Goal: Task Accomplishment & Management: Use online tool/utility

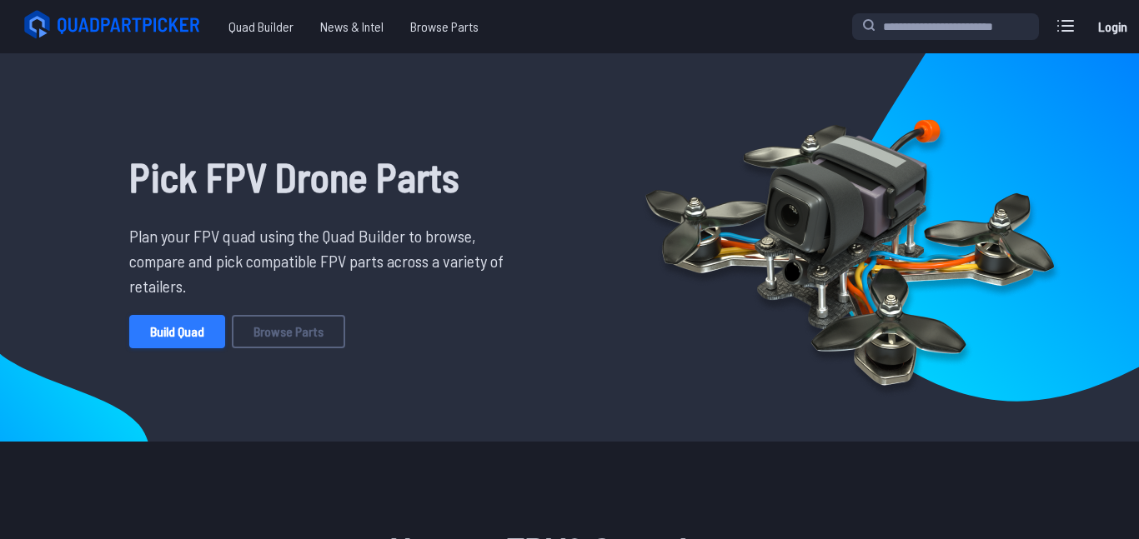
click at [167, 331] on link "Build Quad" at bounding box center [177, 331] width 96 height 33
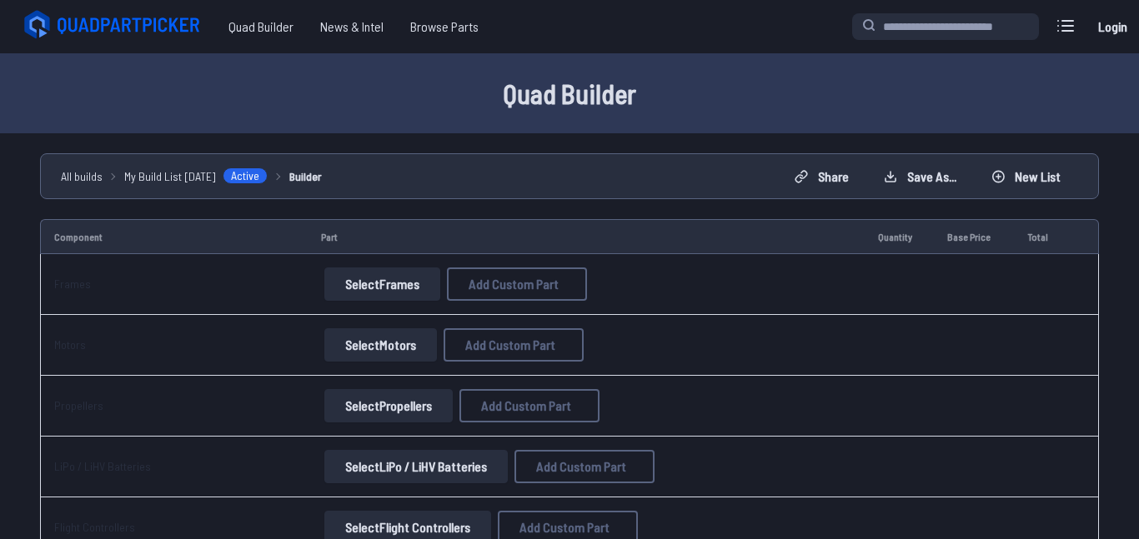
click at [398, 293] on button "Select Frames" at bounding box center [382, 284] width 116 height 33
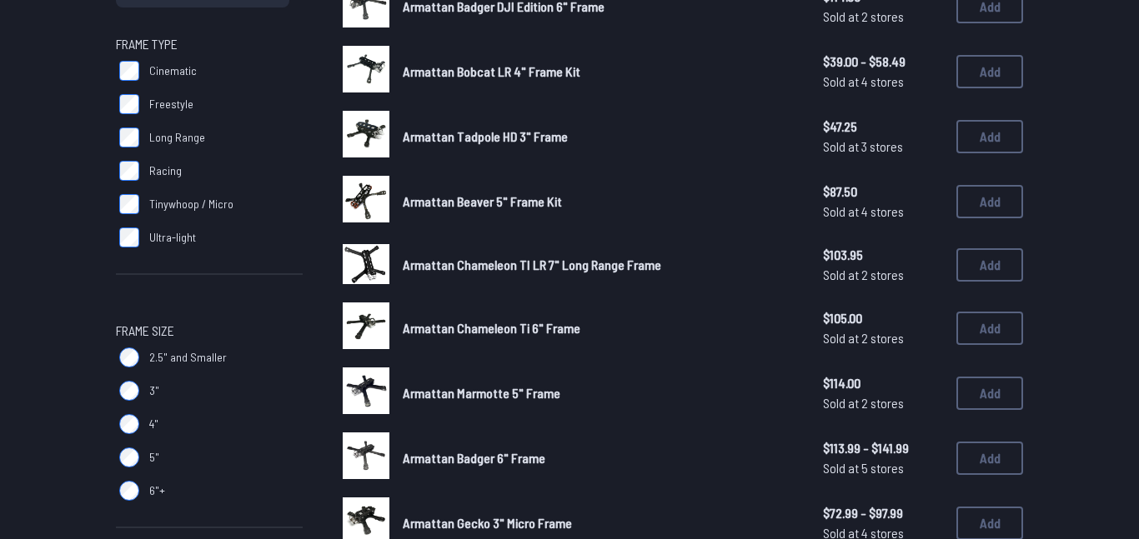
scroll to position [237, 0]
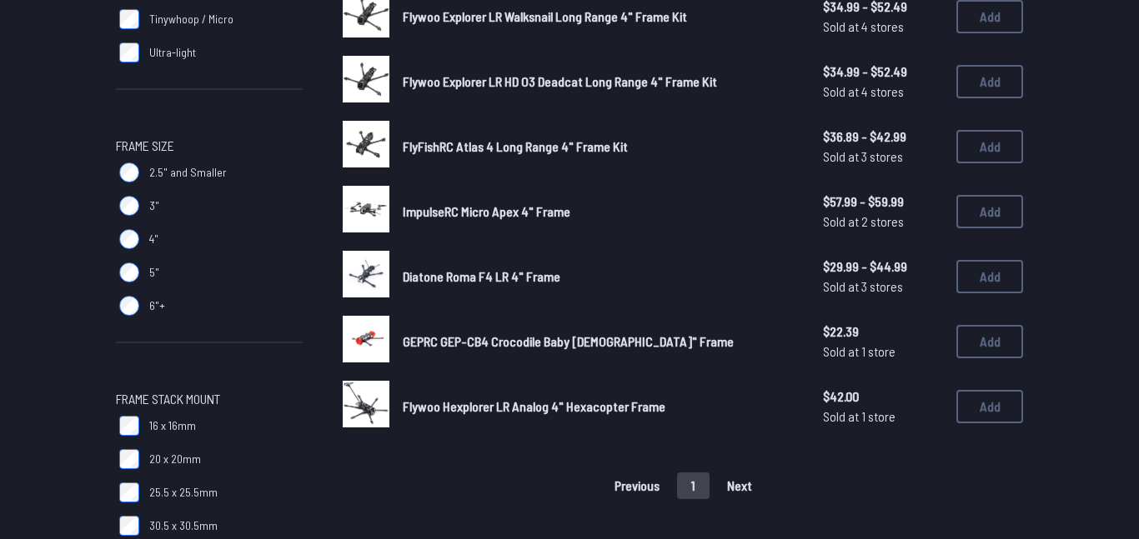
scroll to position [420, 0]
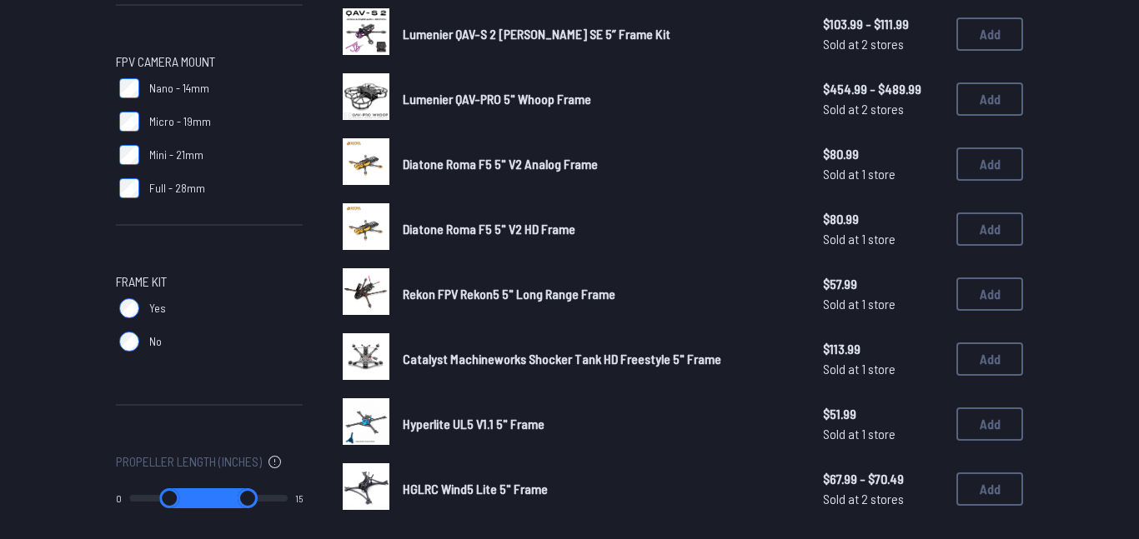
scroll to position [971, 0]
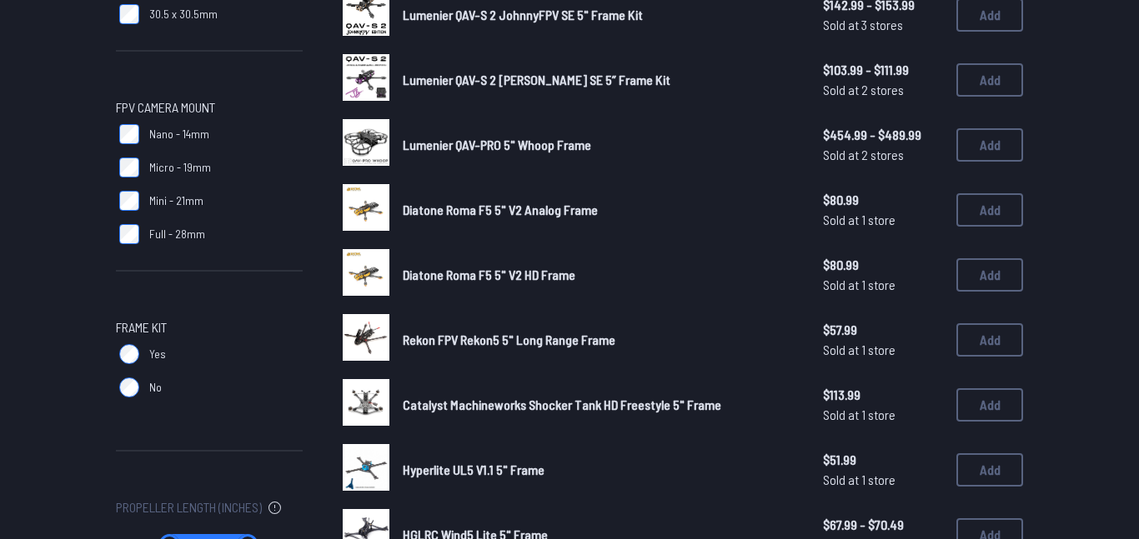
scroll to position [937, 0]
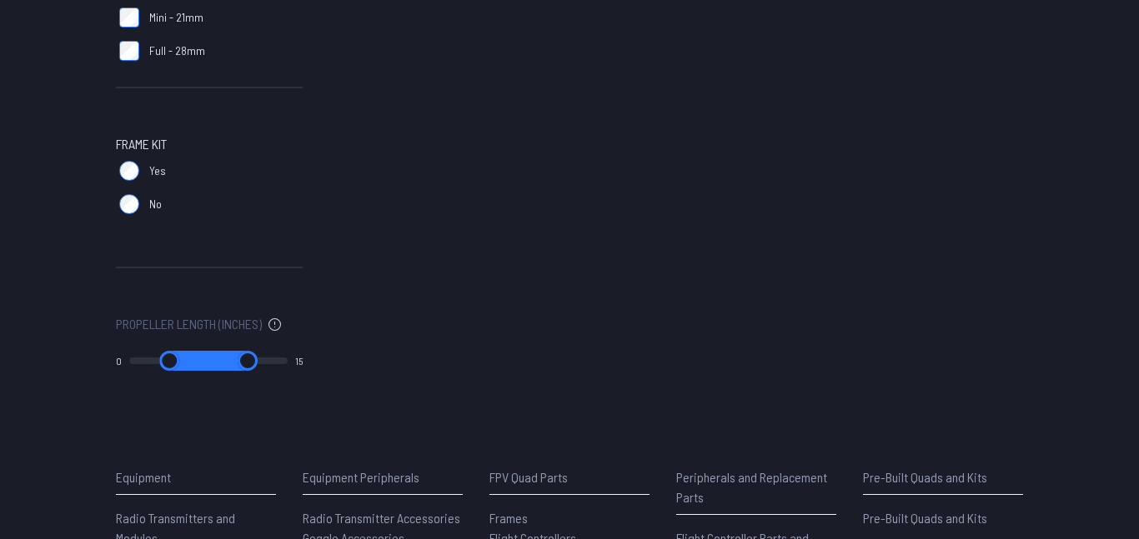
scroll to position [1107, 0]
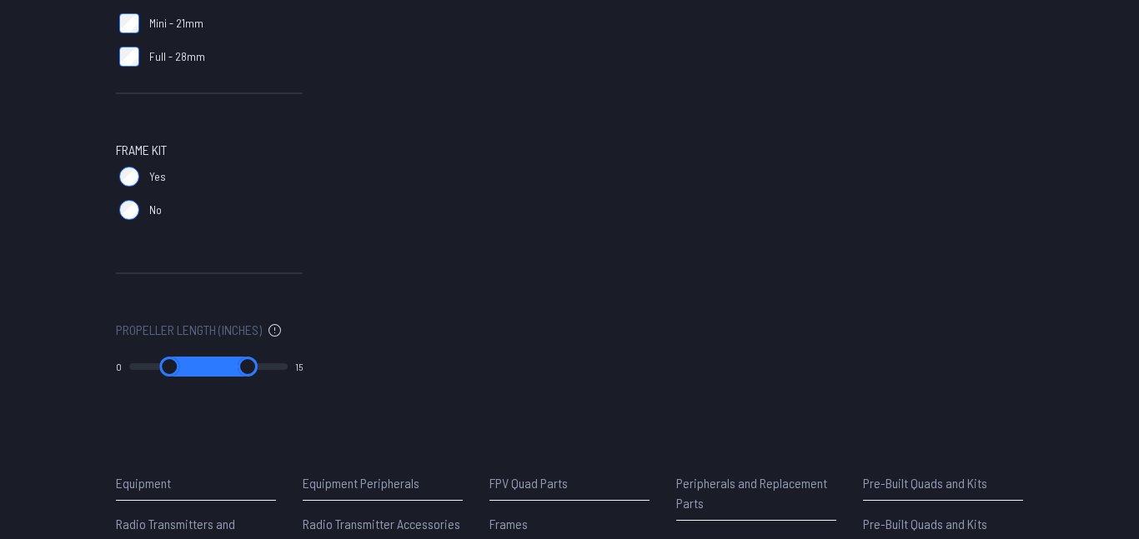
click at [129, 222] on label "No" at bounding box center [209, 209] width 187 height 33
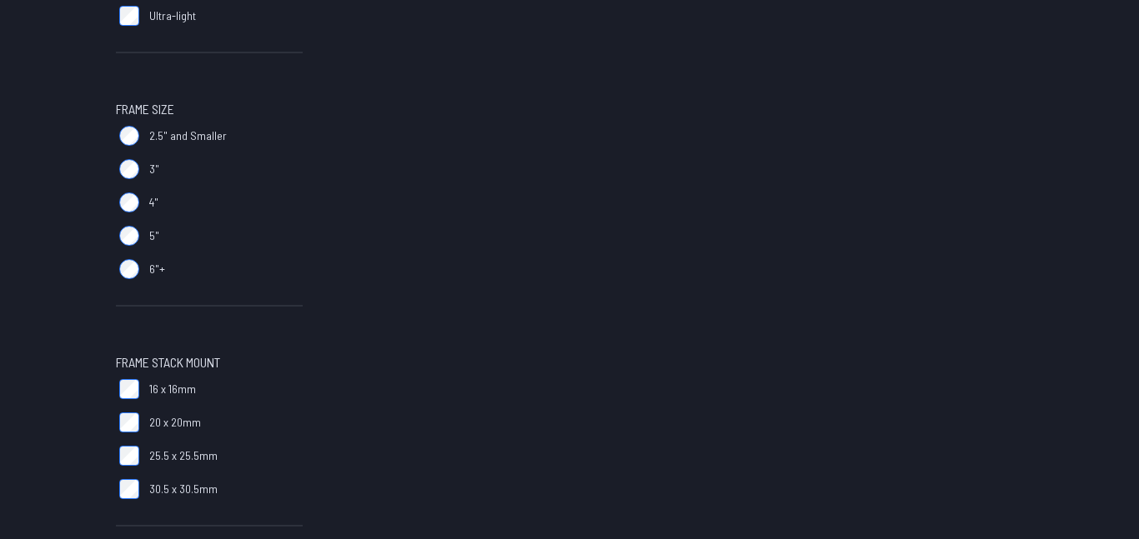
scroll to position [449, 0]
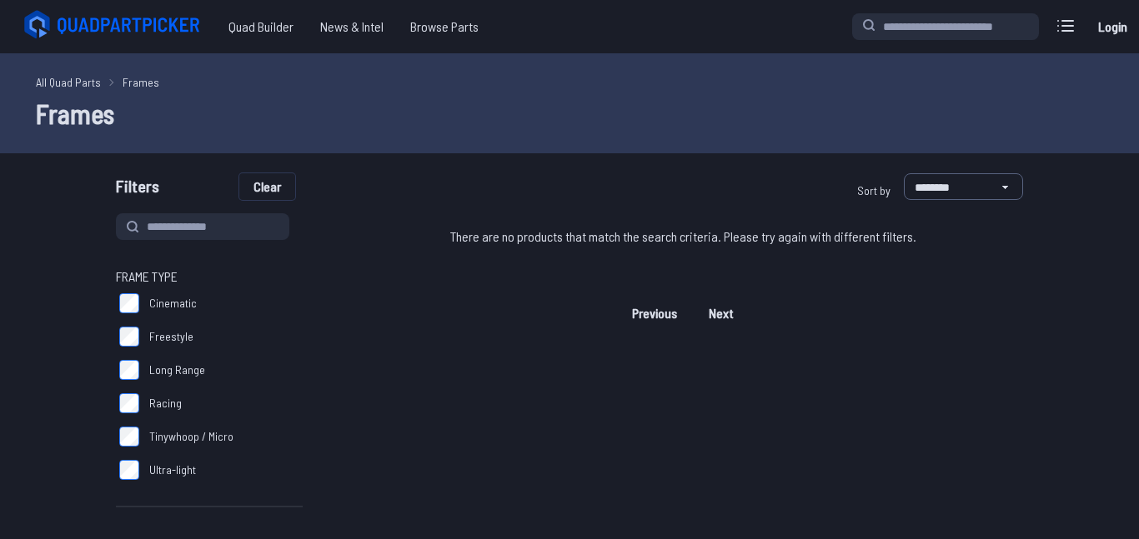
click at [255, 191] on button "Clear" at bounding box center [267, 186] width 56 height 27
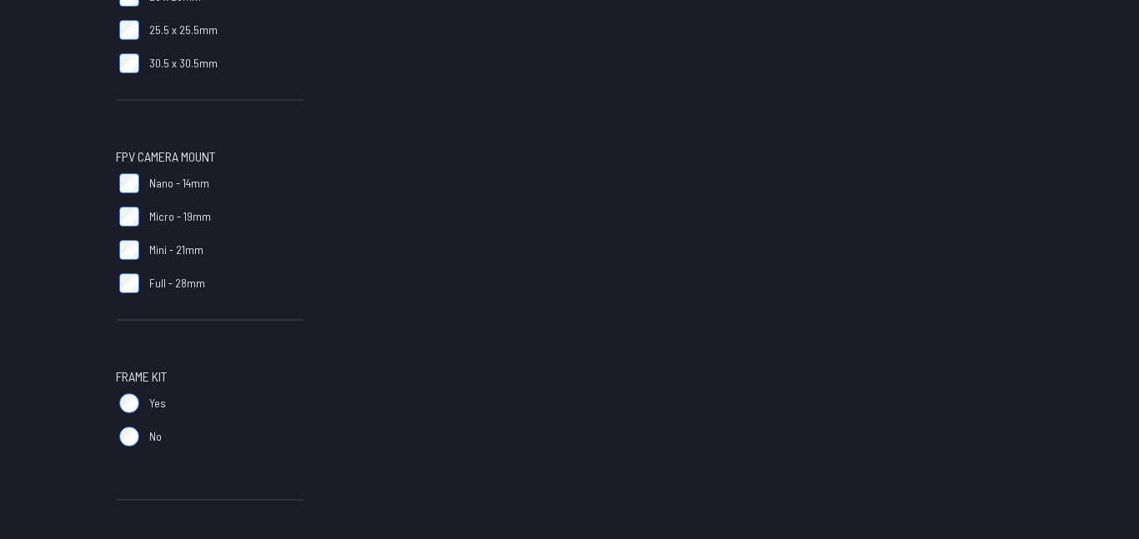
scroll to position [897, 0]
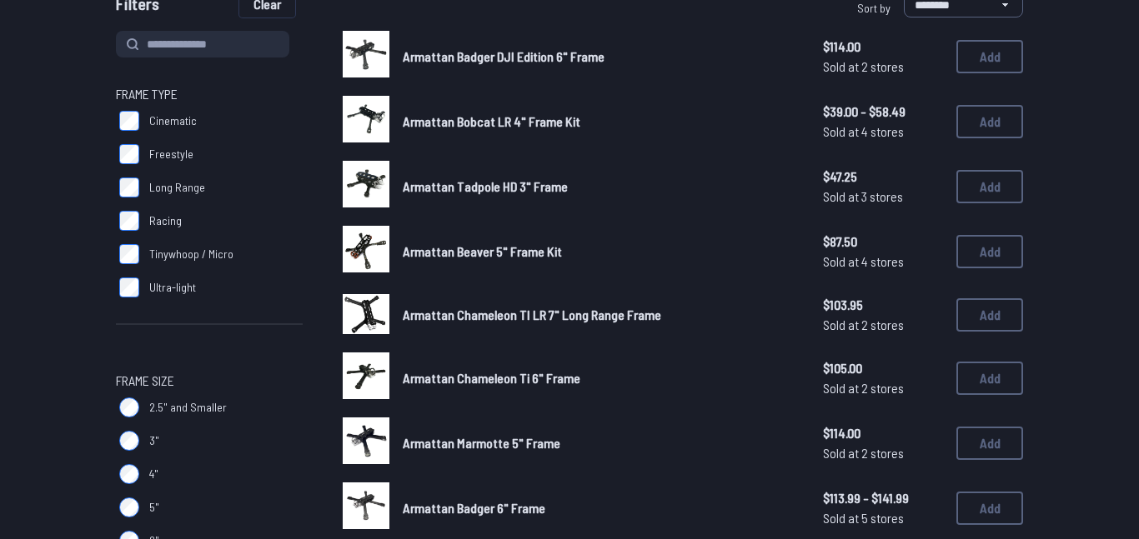
scroll to position [188, 0]
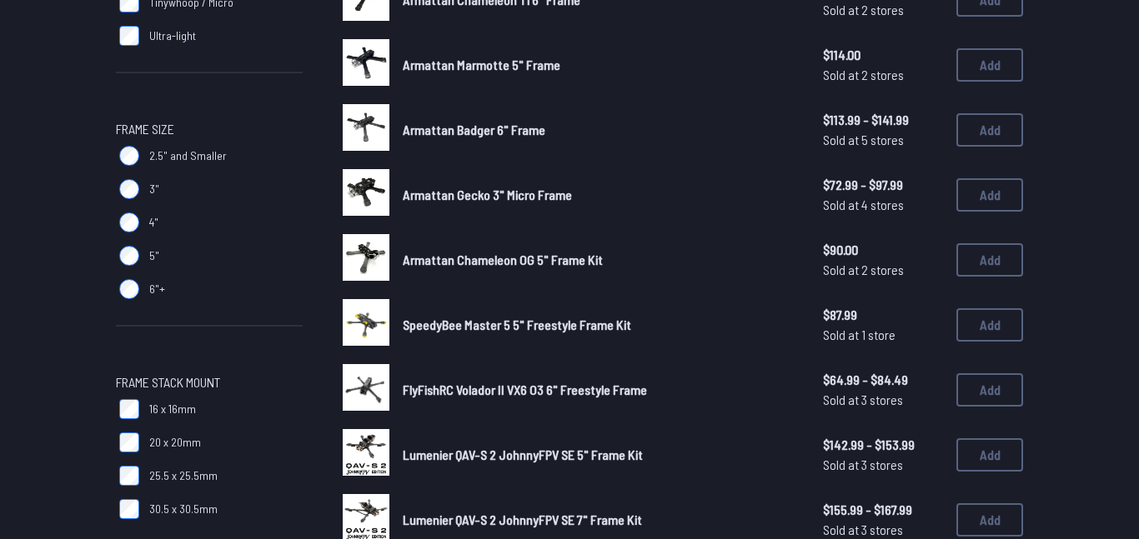
scroll to position [430, 0]
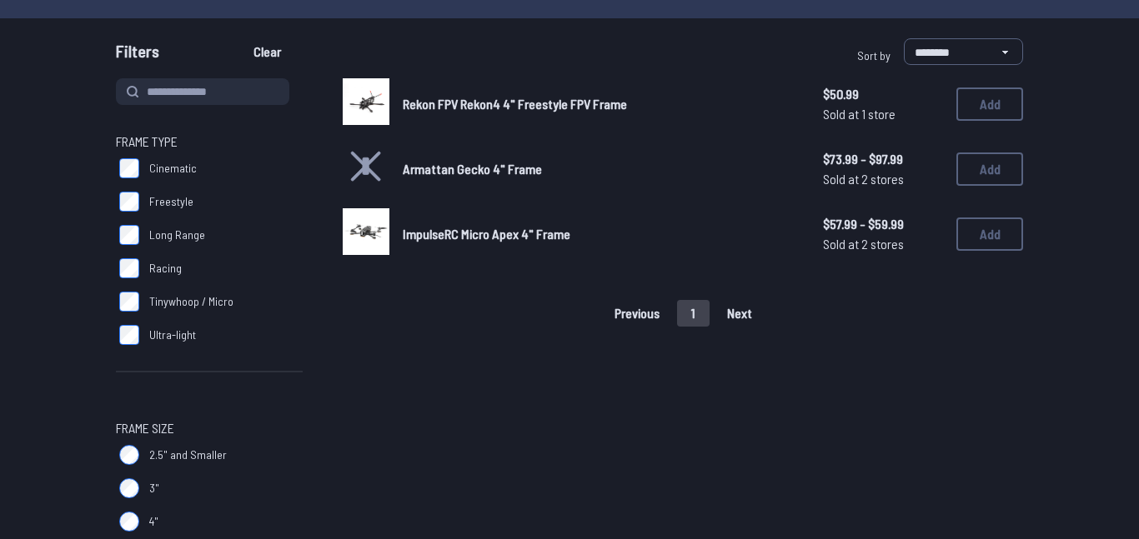
scroll to position [138, 0]
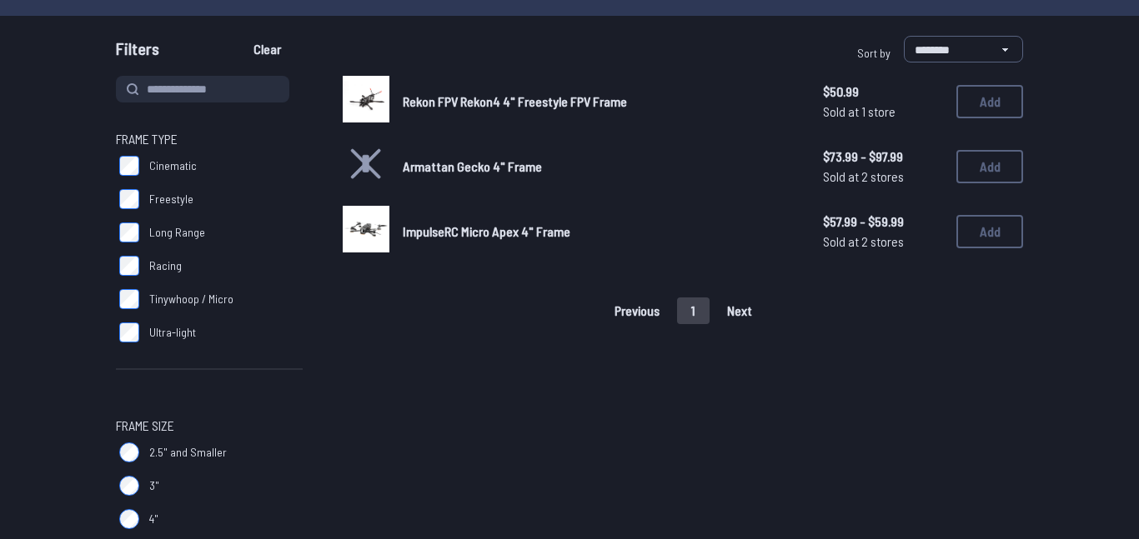
click at [728, 308] on div "Previous 1 Next" at bounding box center [683, 311] width 680 height 27
click at [163, 199] on span "Freestyle" at bounding box center [171, 199] width 44 height 17
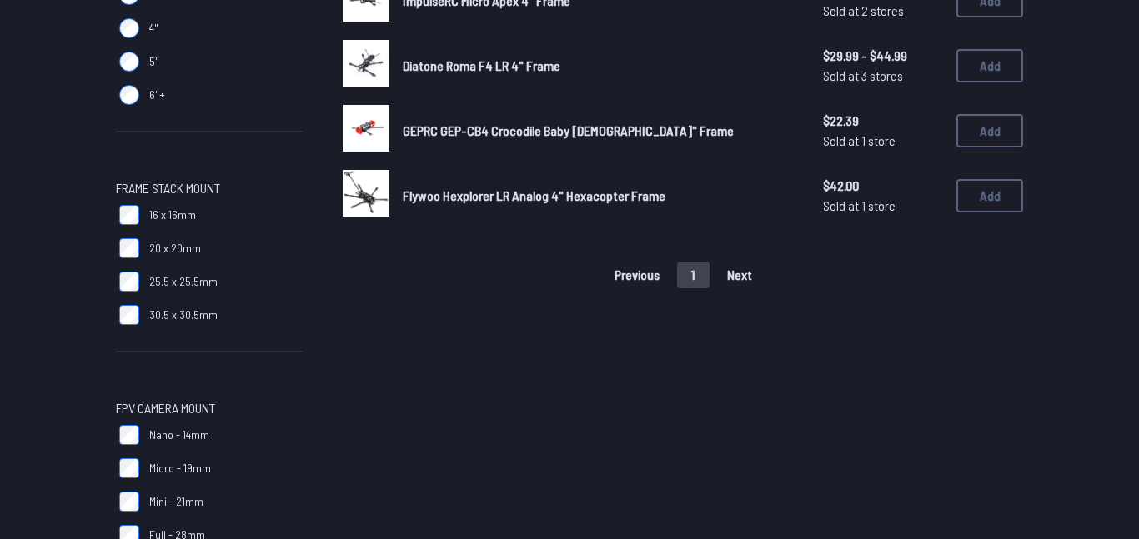
scroll to position [639, 0]
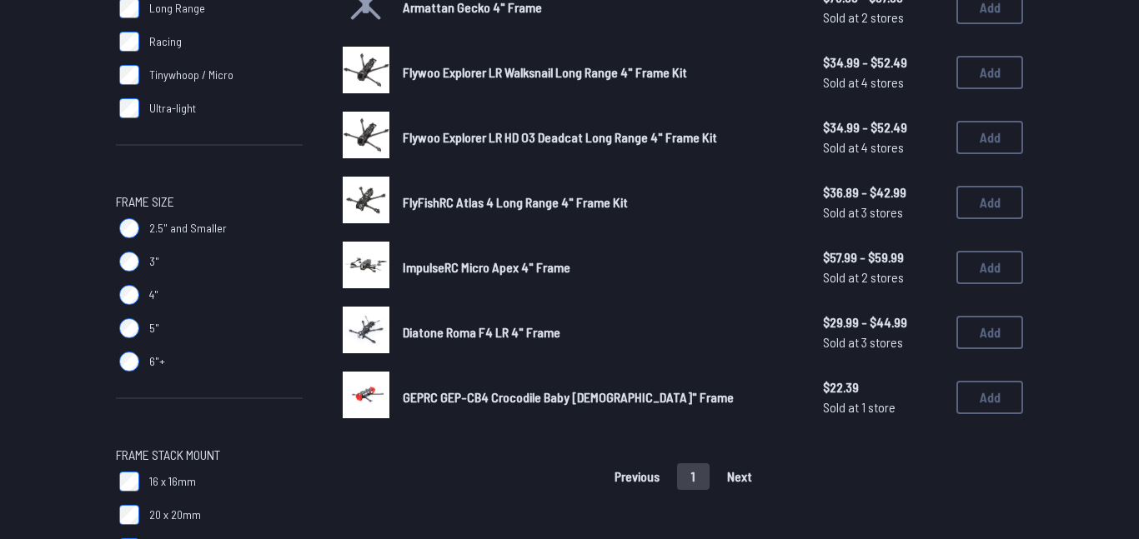
scroll to position [364, 0]
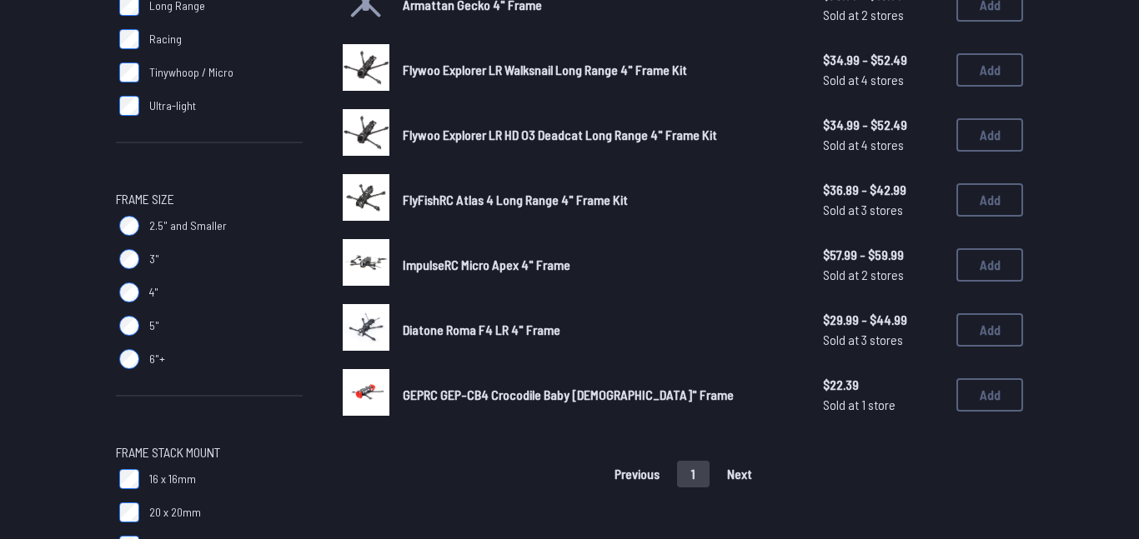
click at [499, 392] on span "GEPRC GEP-CB4 Crocodile Baby [DEMOGRAPHIC_DATA]" Frame" at bounding box center [568, 395] width 331 height 16
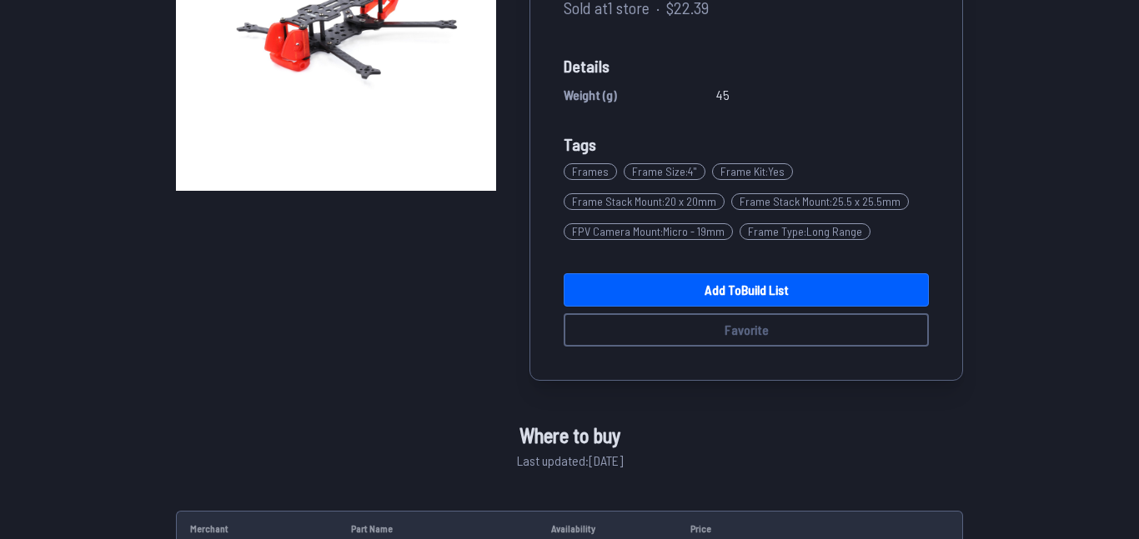
scroll to position [256, 0]
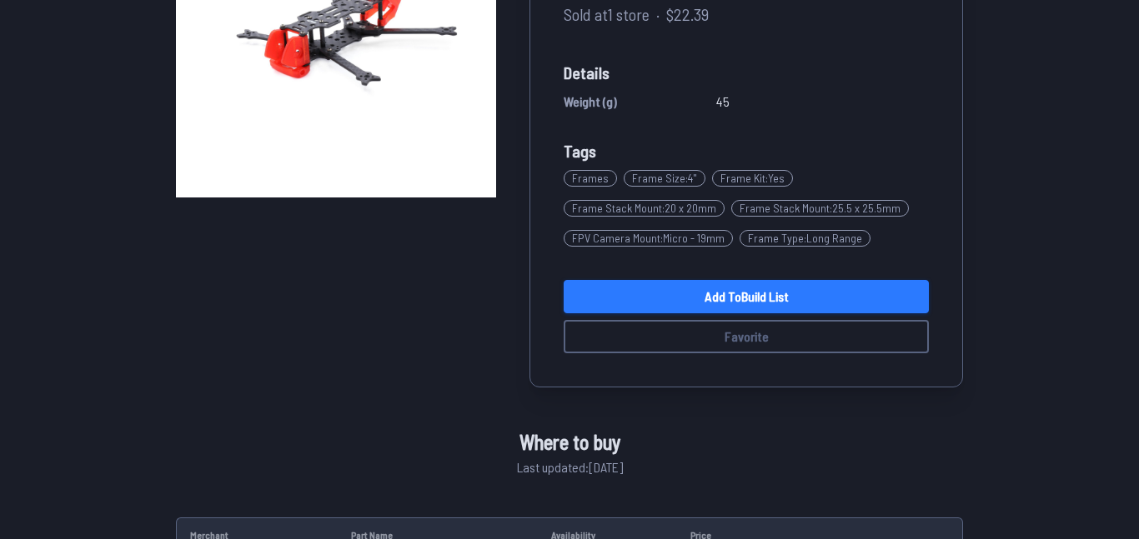
click at [694, 293] on link "Add to Build List" at bounding box center [746, 296] width 365 height 33
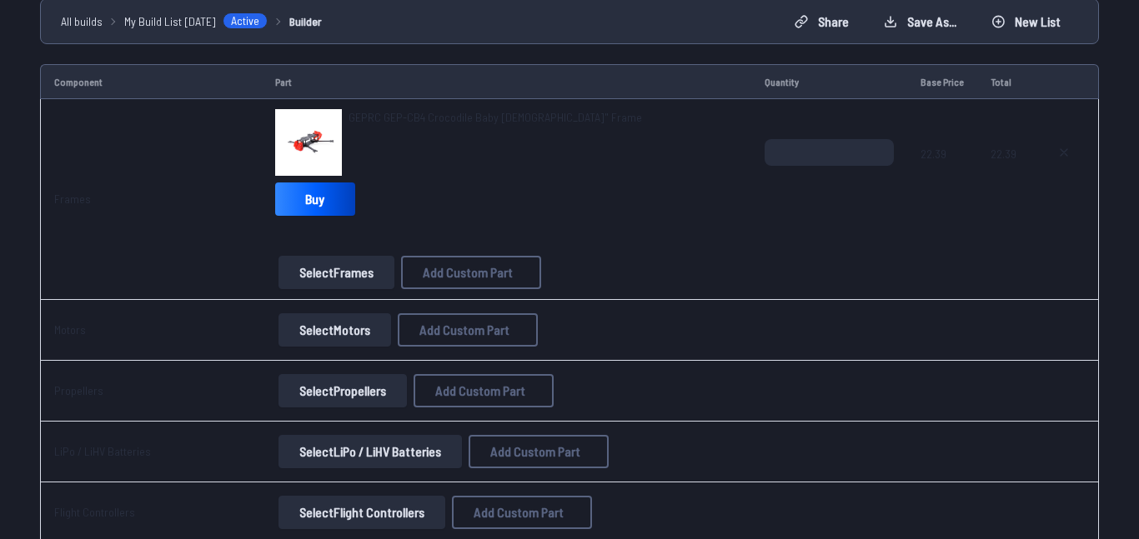
scroll to position [152, 0]
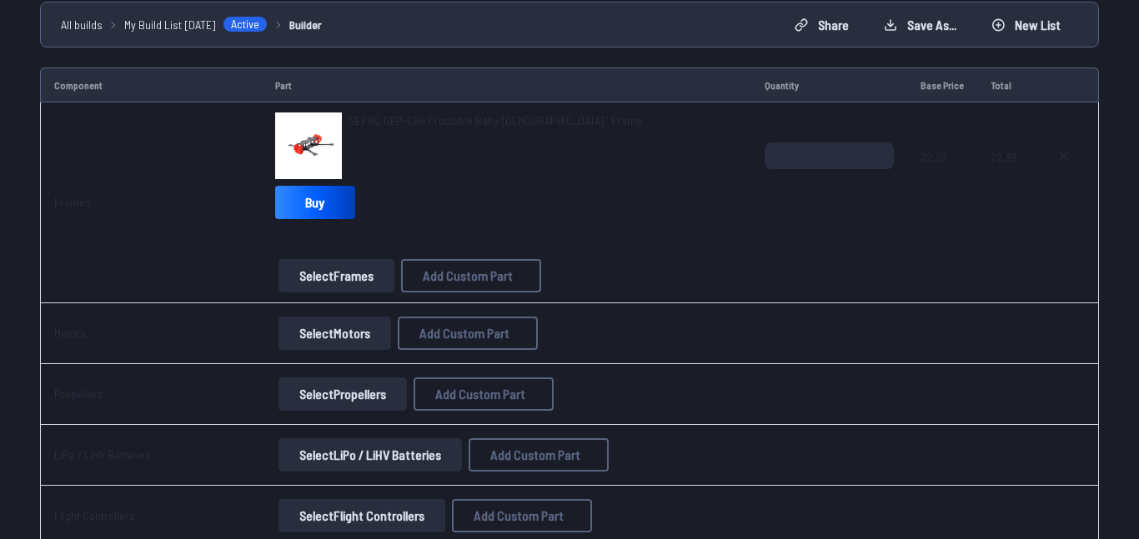
click at [384, 120] on span "GEPRC GEP-CB4 Crocodile Baby [DEMOGRAPHIC_DATA]" Frame" at bounding box center [494, 120] width 293 height 14
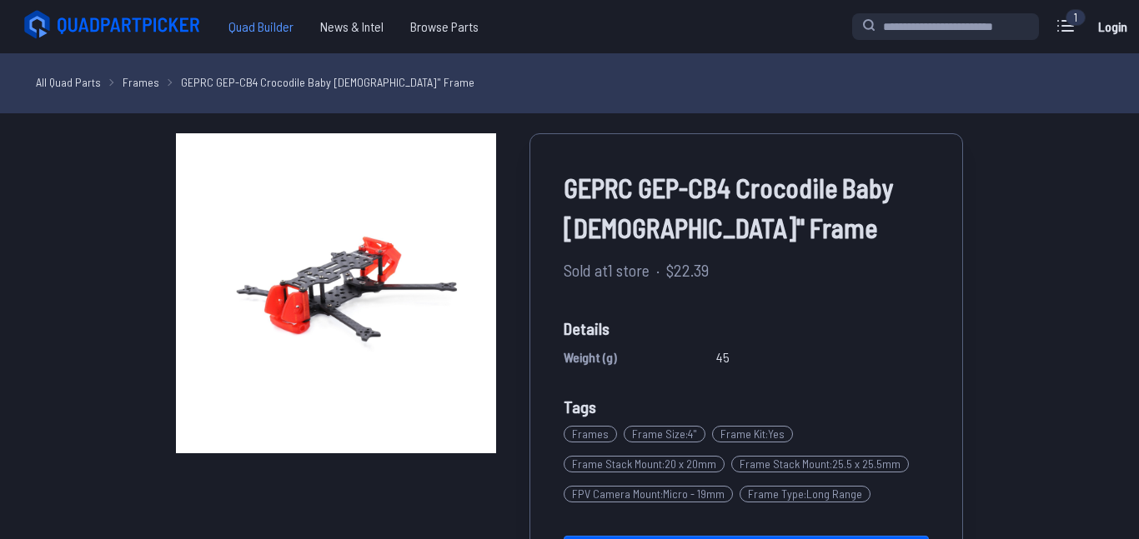
click at [258, 24] on span "Quad Builder" at bounding box center [261, 26] width 92 height 33
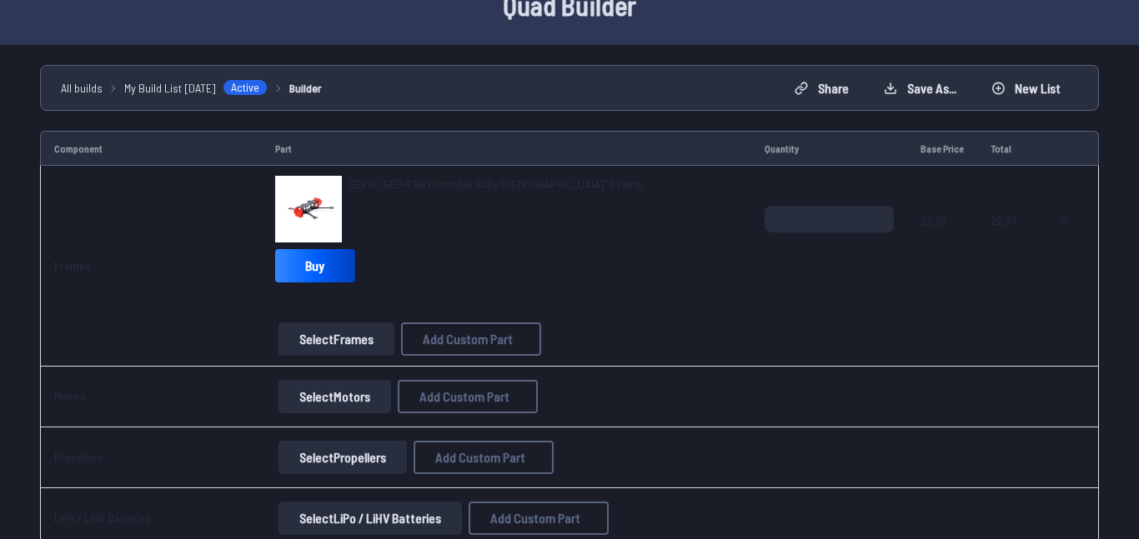
scroll to position [89, 0]
click at [1067, 215] on icon at bounding box center [1063, 218] width 7 height 7
type textarea "**********"
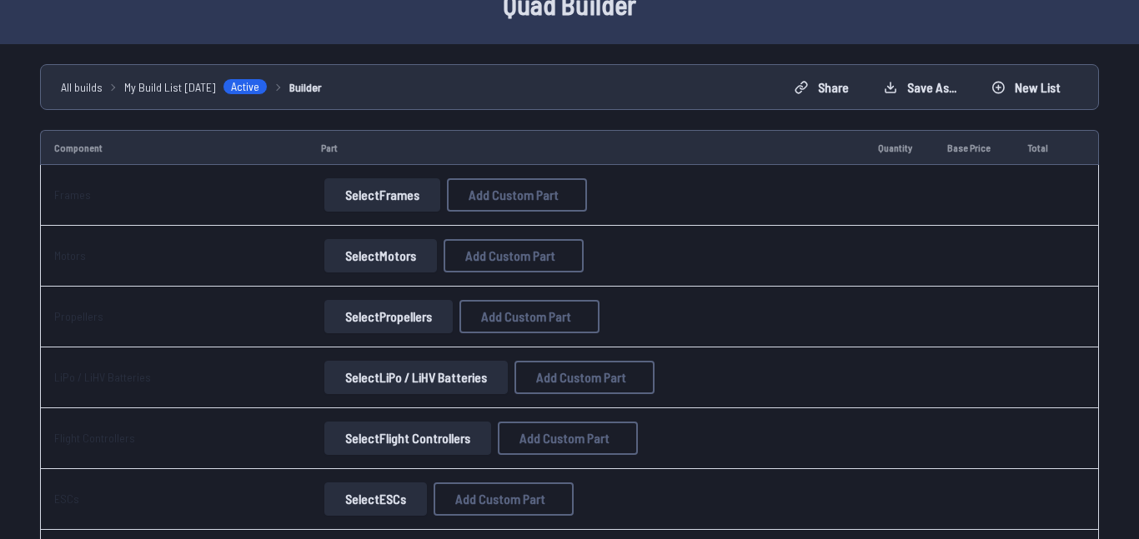
click at [384, 194] on button "Select Frames" at bounding box center [382, 194] width 116 height 33
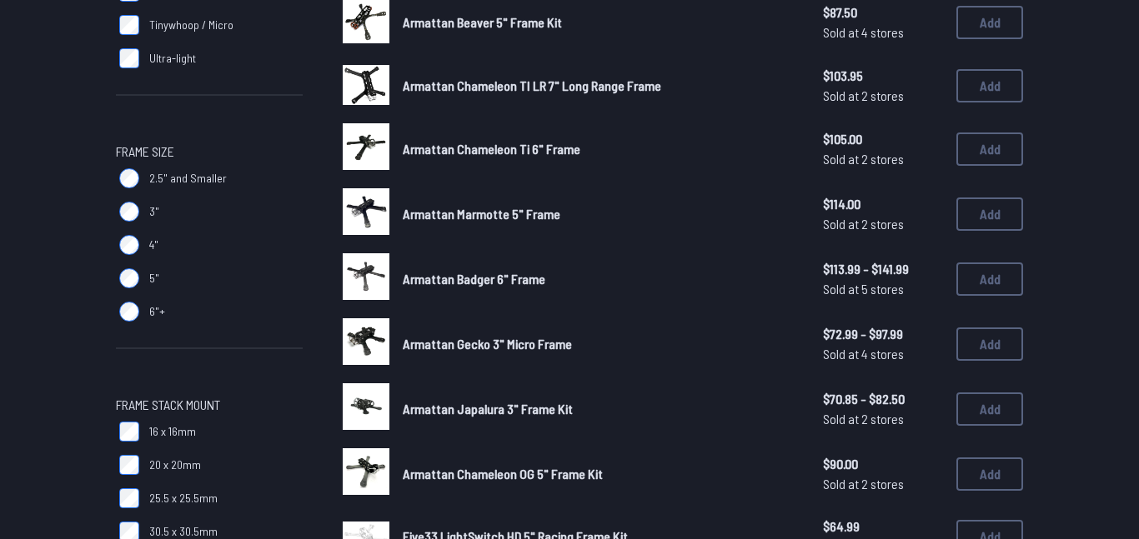
scroll to position [423, 0]
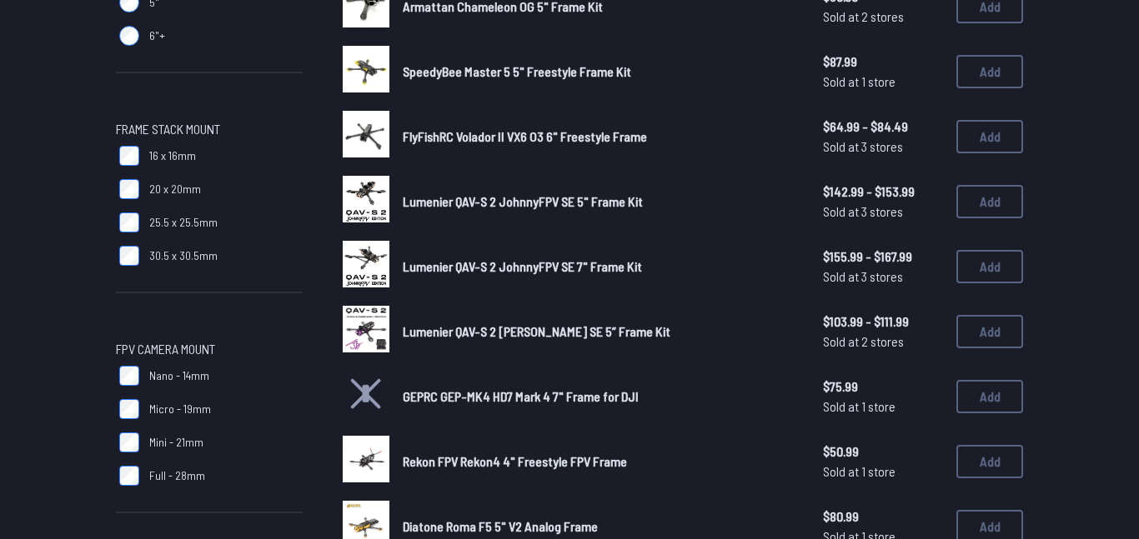
scroll to position [689, 0]
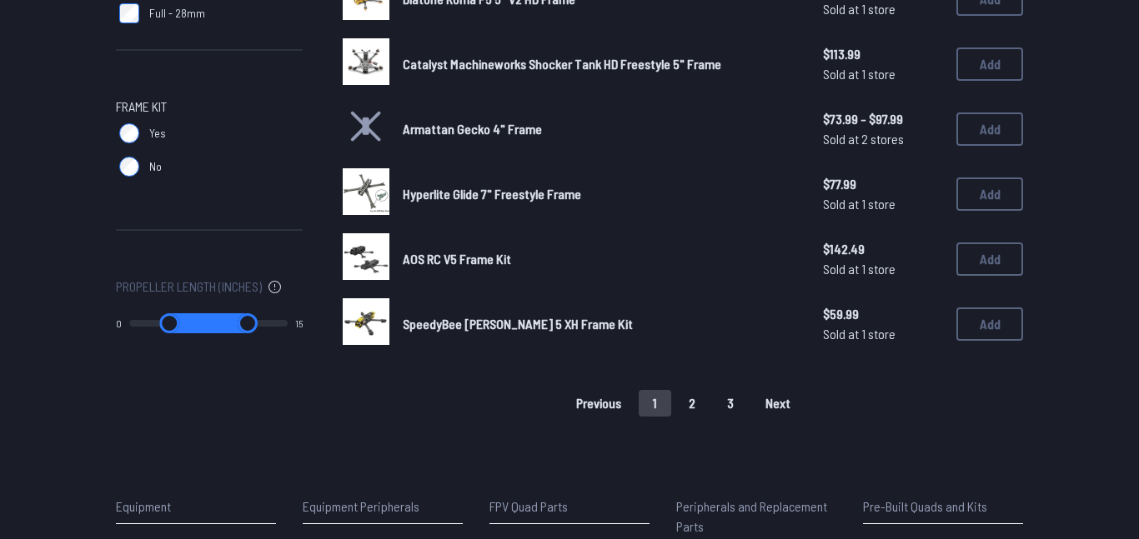
scroll to position [1154, 0]
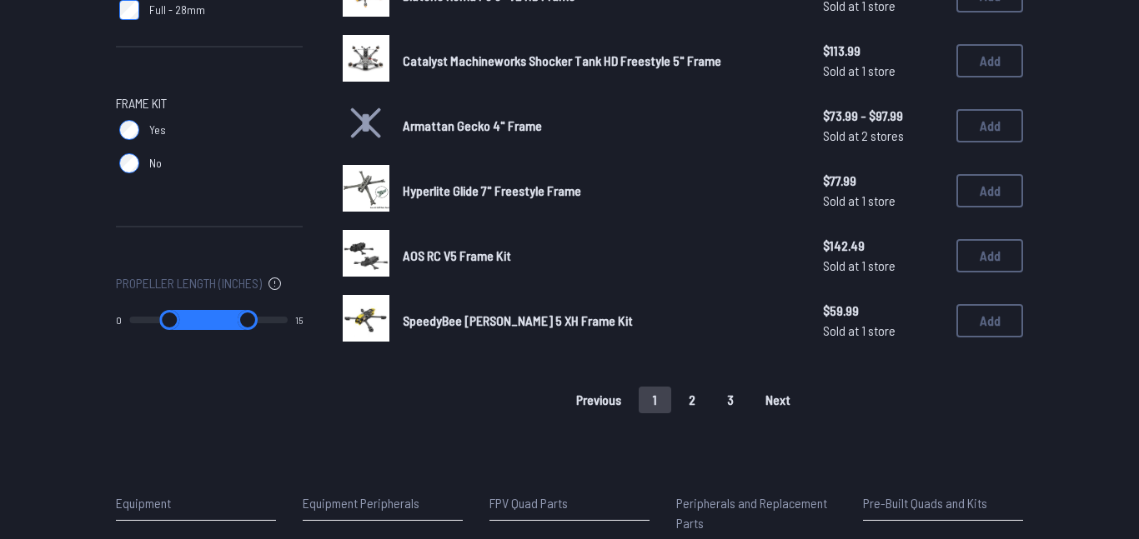
click at [689, 392] on button "2" at bounding box center [691, 400] width 35 height 27
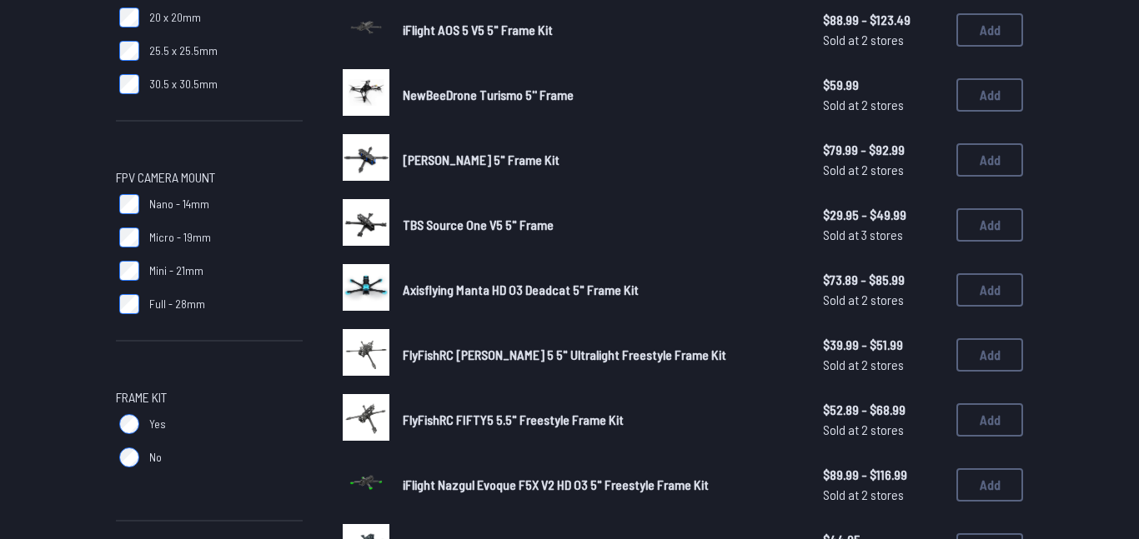
scroll to position [865, 0]
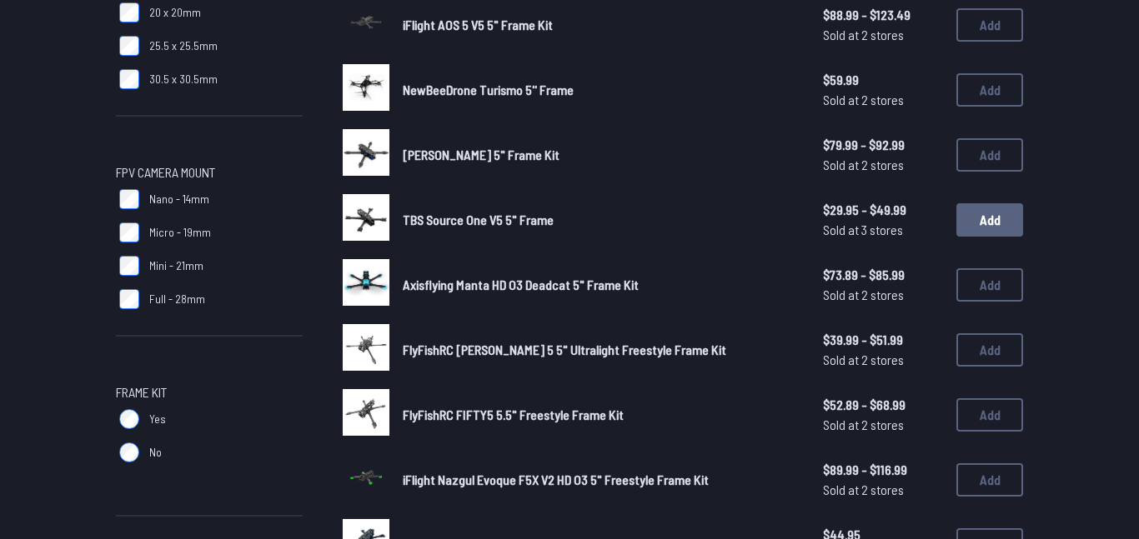
click at [977, 219] on button "Add" at bounding box center [989, 219] width 67 height 33
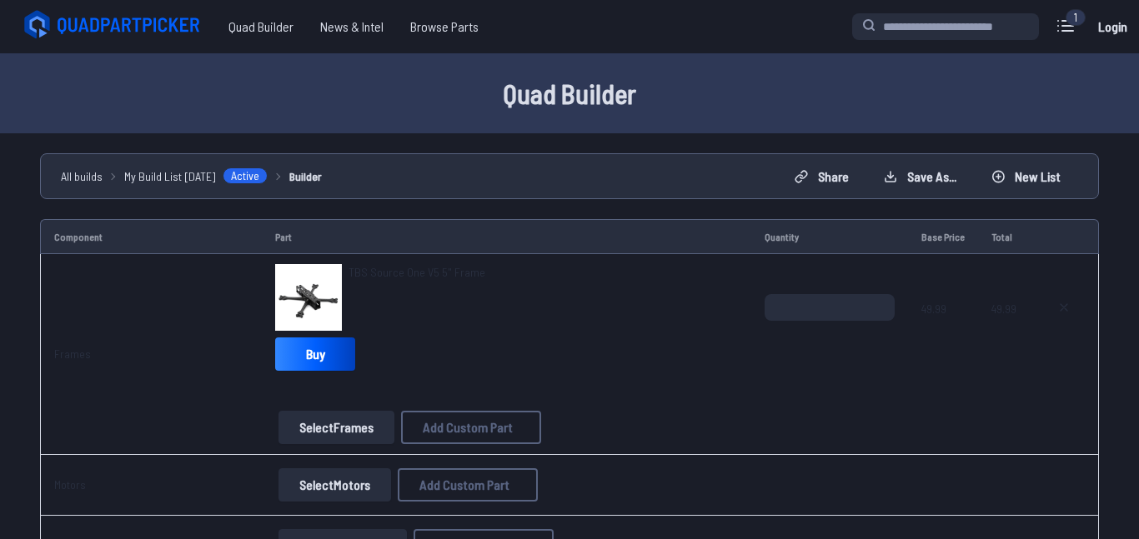
click at [446, 269] on span "TBS Source One V5 5" Frame" at bounding box center [416, 272] width 137 height 14
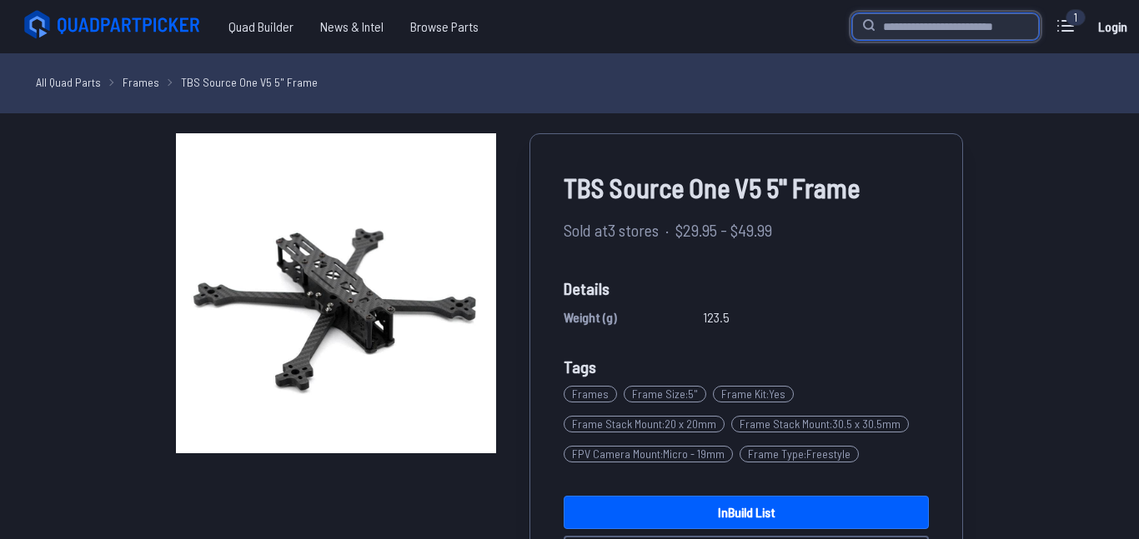
click at [959, 34] on input "search" at bounding box center [945, 26] width 187 height 27
type input "**********"
